Goal: Navigation & Orientation: Understand site structure

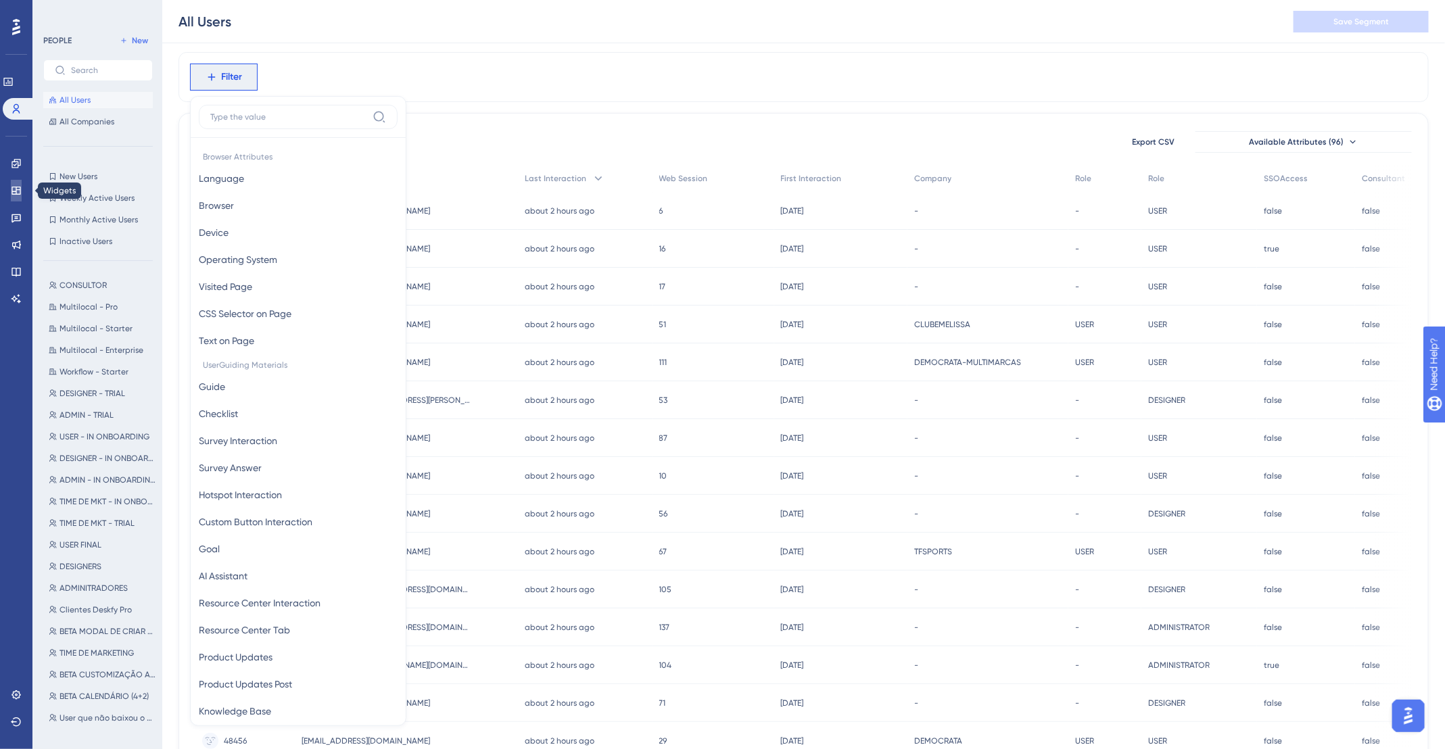
click at [22, 189] on link at bounding box center [16, 191] width 11 height 22
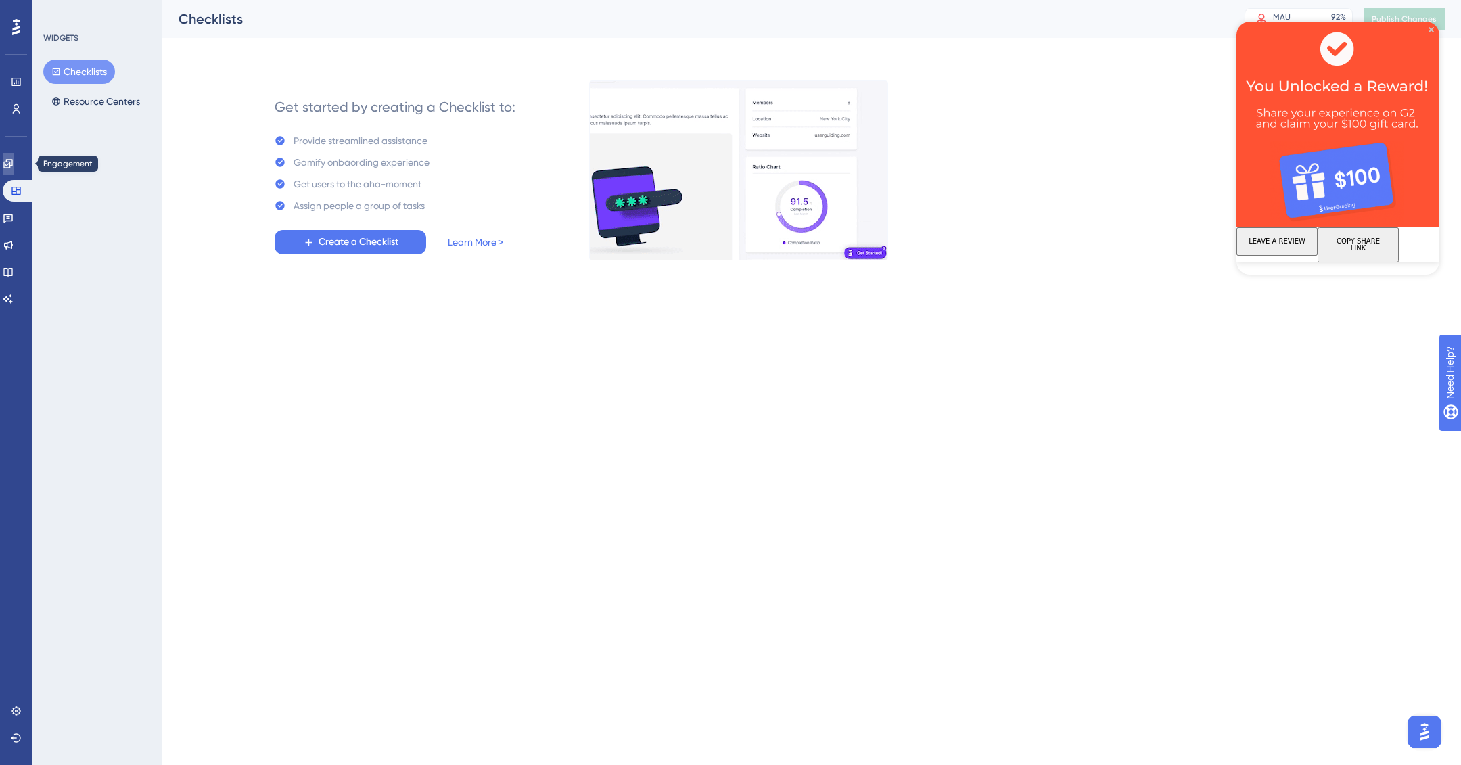
click at [9, 161] on link at bounding box center [8, 164] width 11 height 22
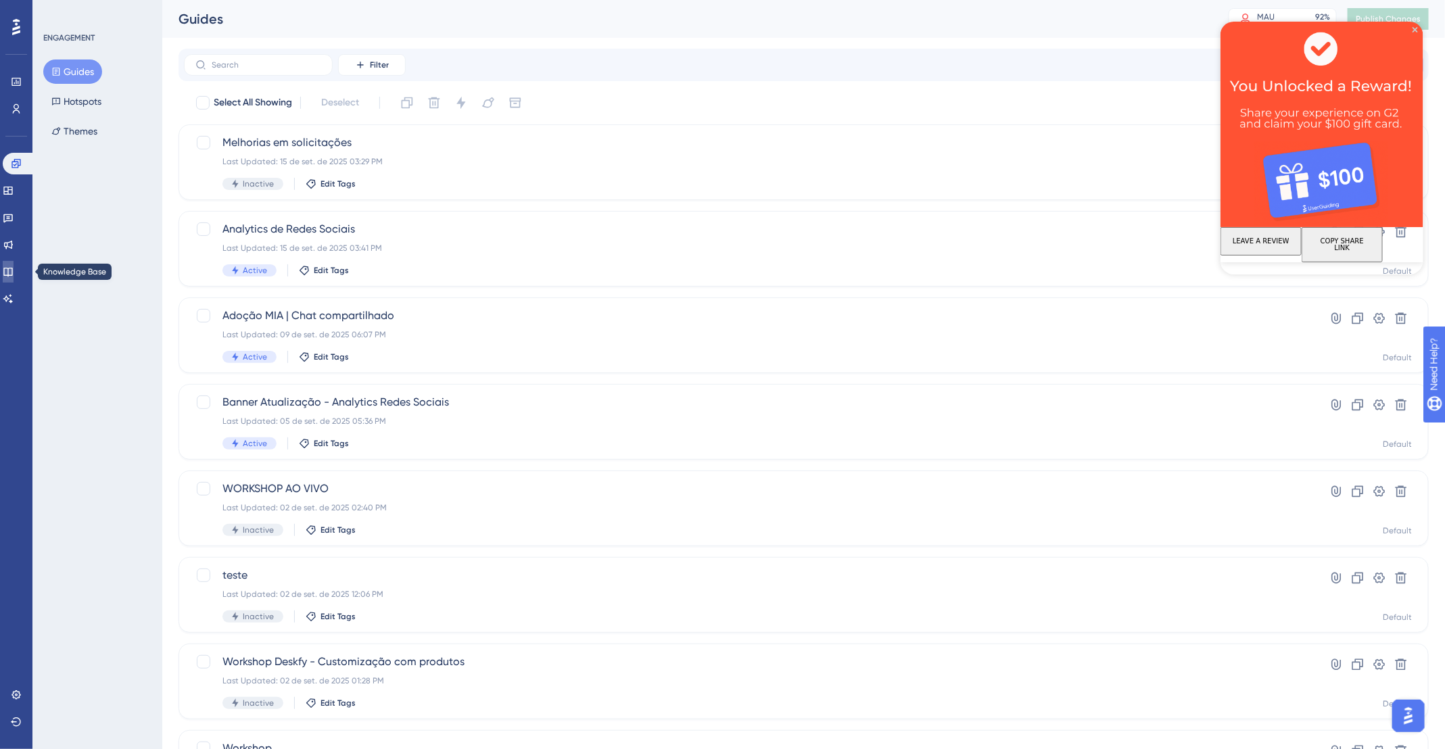
click at [12, 268] on icon at bounding box center [7, 272] width 9 height 9
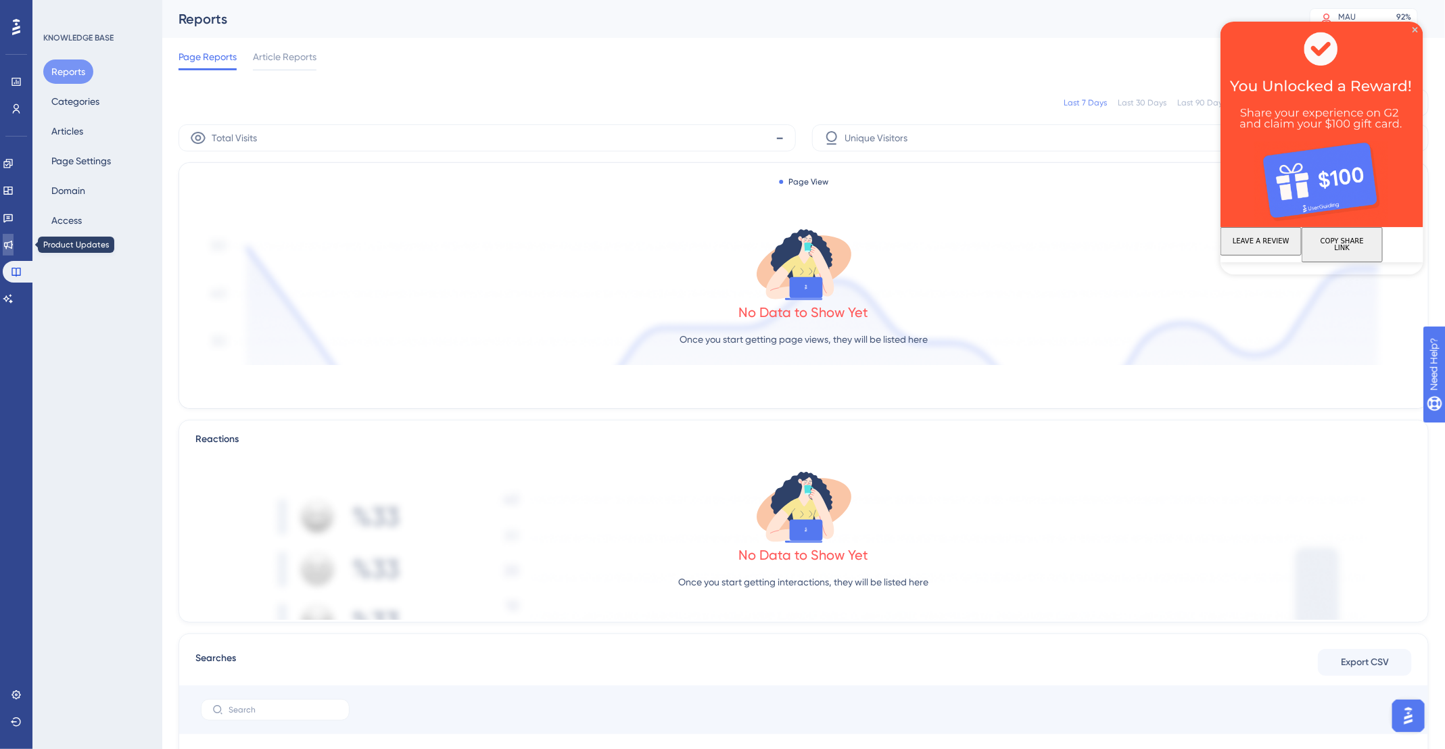
click at [13, 246] on icon at bounding box center [8, 245] width 9 height 9
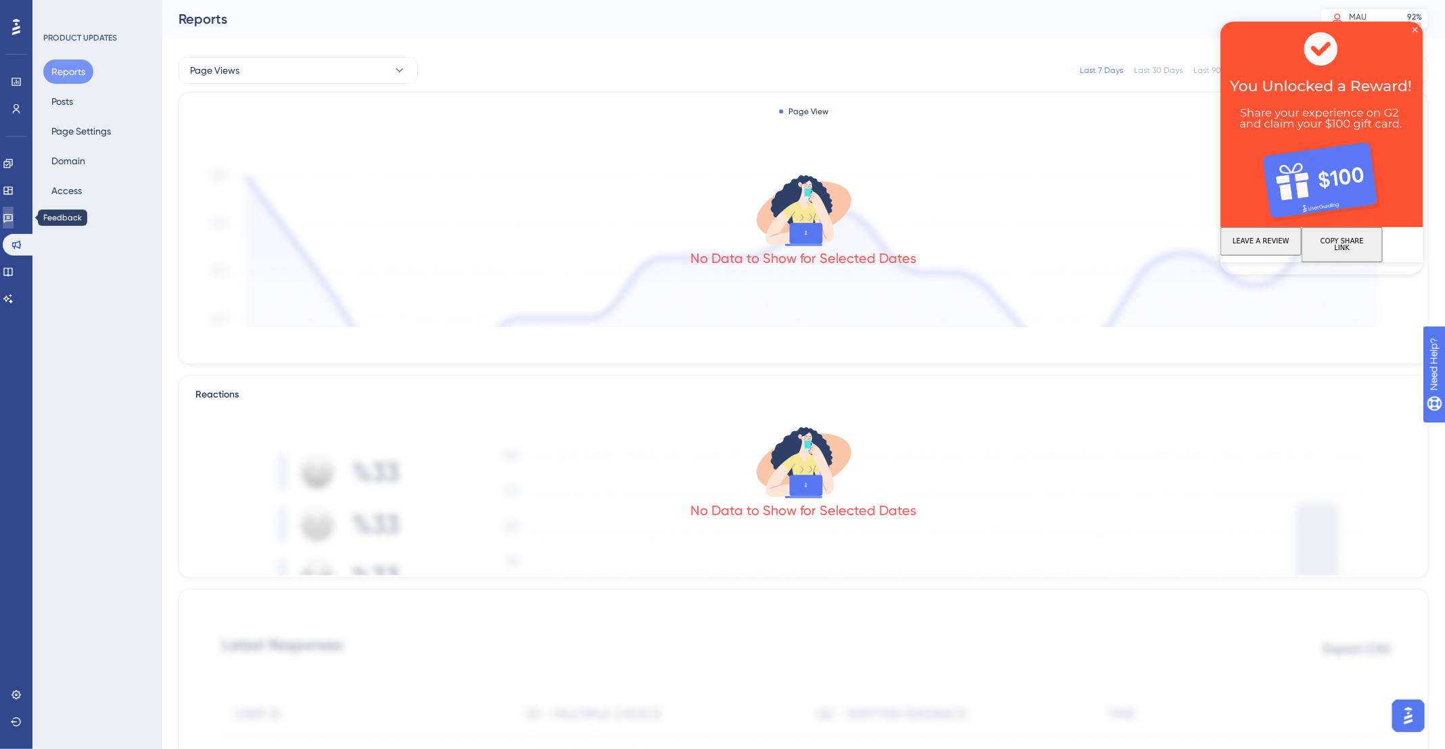
click at [14, 216] on icon at bounding box center [8, 217] width 11 height 11
